Goal: Task Accomplishment & Management: Manage account settings

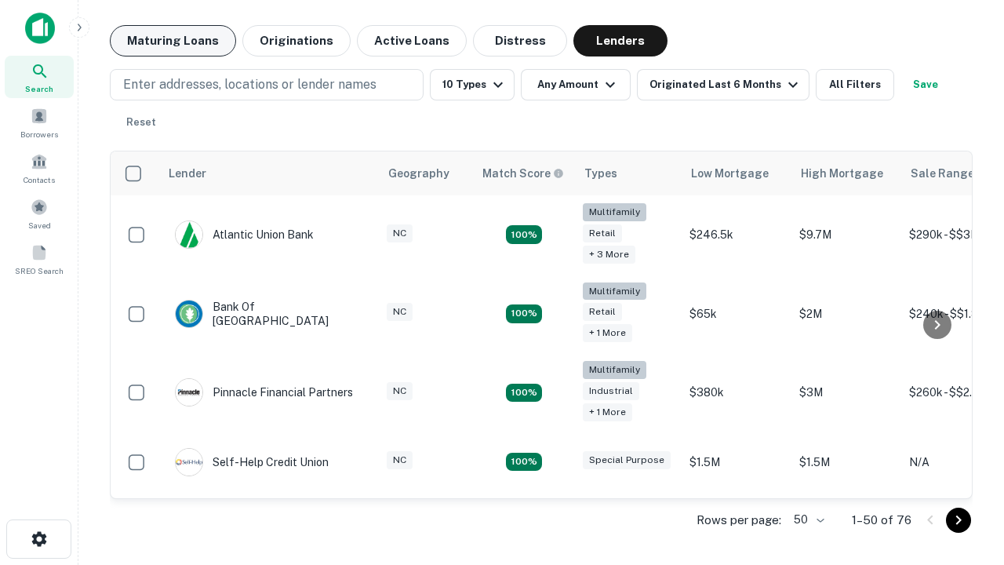
click at [173, 41] on button "Maturing Loans" at bounding box center [173, 40] width 126 height 31
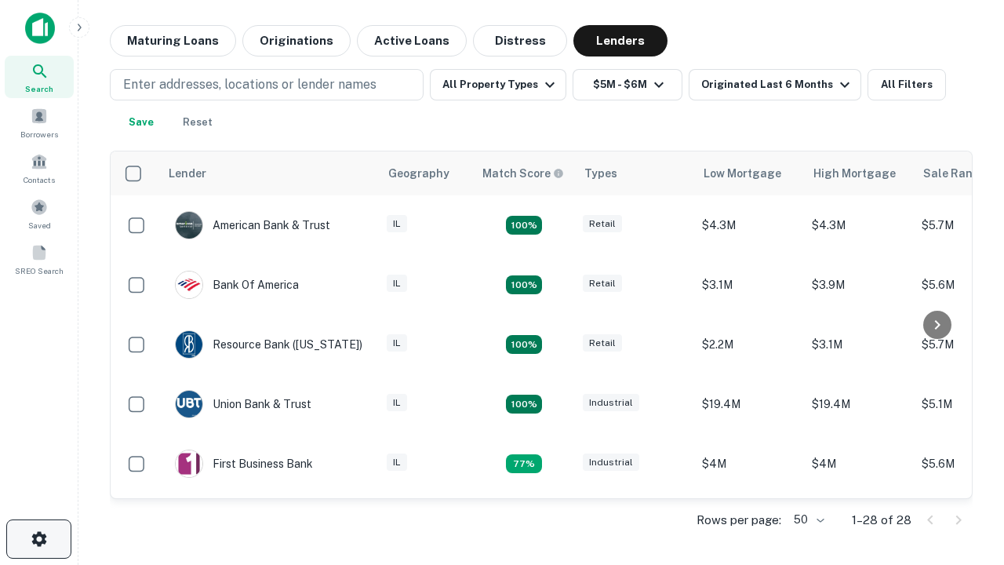
click at [38, 539] on icon "button" at bounding box center [39, 538] width 19 height 19
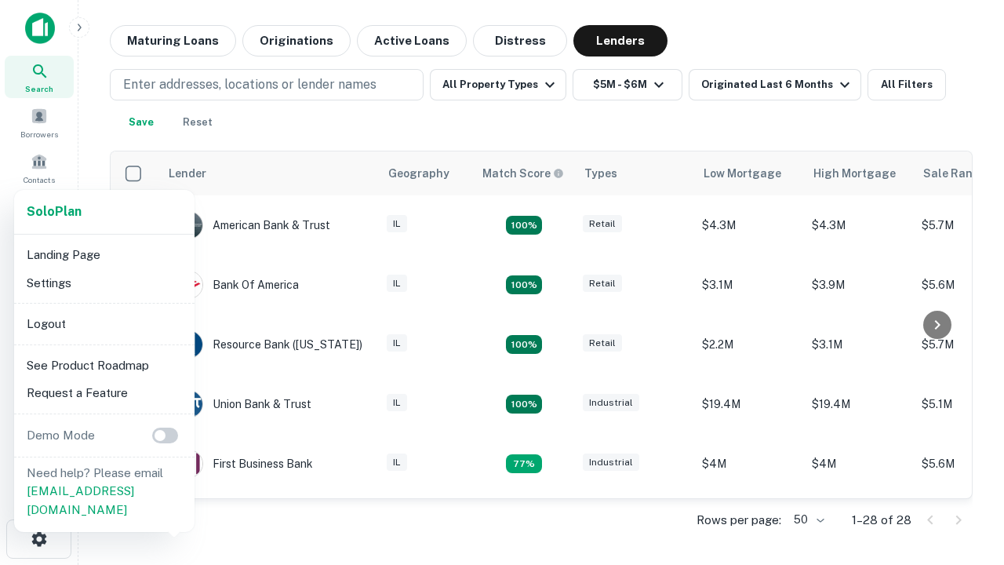
click at [104, 323] on li "Logout" at bounding box center [104, 324] width 168 height 28
